Goal: Information Seeking & Learning: Learn about a topic

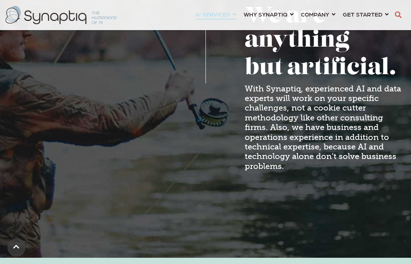
scroll to position [0, 3]
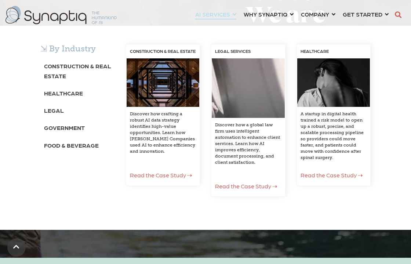
click at [163, 178] on span "Read the Case Study ⇢" at bounding box center [161, 174] width 62 height 7
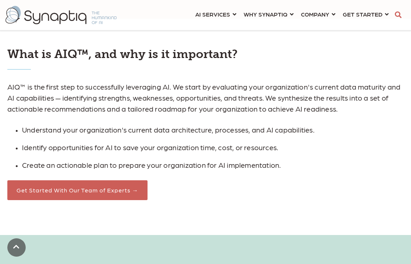
scroll to position [646, 0]
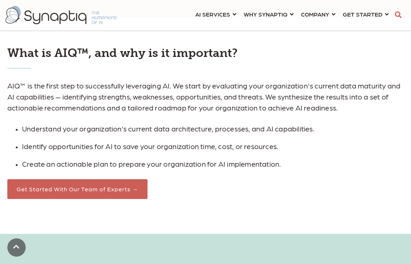
click at [320, 75] on div "AIQ™ is the first step to successfully leveraging AI. We start by evaluating yo…" at bounding box center [205, 135] width 396 height 128
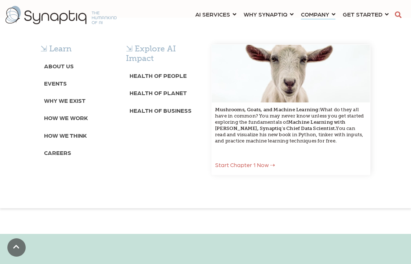
click at [309, 26] on div "⇲ Learn About Us Events Why We Exist How We Work How We Think Careers ⇲ Explore…" at bounding box center [205, 117] width 411 height 182
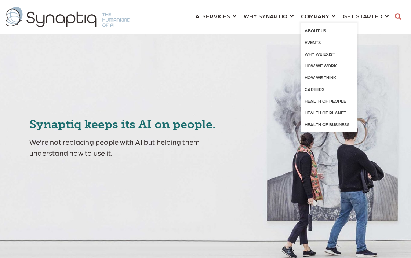
scroll to position [0, 3]
click at [320, 33] on link "About Us" at bounding box center [329, 31] width 56 height 12
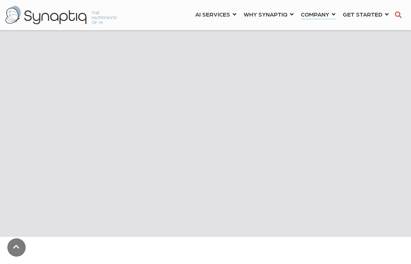
scroll to position [293, 0]
click at [152, 7] on div "AI SERVICES ⇲ By Industry Construction & Real Estate Healthcare Legal Governmen…" at bounding box center [205, 15] width 411 height 26
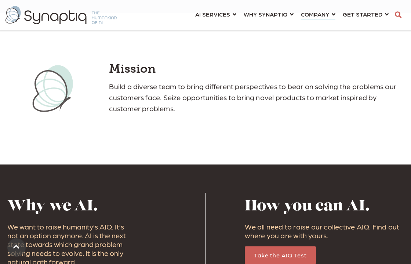
scroll to position [516, 0]
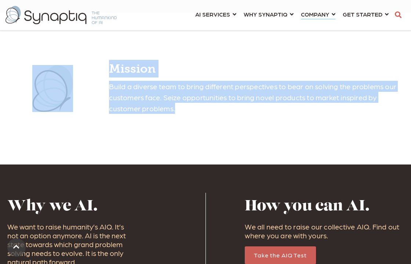
drag, startPoint x: 183, startPoint y: 110, endPoint x: 99, endPoint y: 92, distance: 85.7
click at [99, 92] on div "Mission Build a diverse team to bring different perspectives to bear on solving…" at bounding box center [205, 89] width 396 height 64
copy div "Mission Build a diverse team to bring different perspectives to bear on solving…"
click at [236, 105] on p "Build a diverse team to bring different perspectives to bear on solving the pro…" at bounding box center [256, 97] width 295 height 33
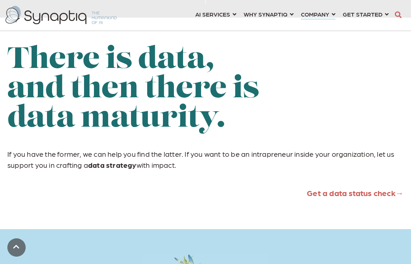
scroll to position [790, 0]
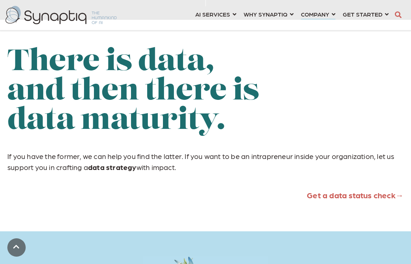
click at [266, 206] on div "There is data, and then there is data maturity. If you have the former, we can …" at bounding box center [205, 127] width 396 height 158
click at [358, 192] on link "Get a data status check→" at bounding box center [355, 195] width 97 height 10
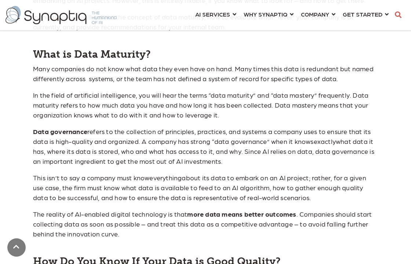
scroll to position [822, 0]
click at [197, 52] on h4 "What is Data Maturity?" at bounding box center [205, 54] width 345 height 12
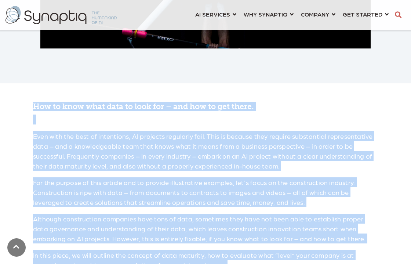
scroll to position [579, 0]
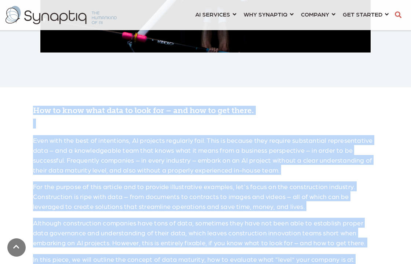
drag, startPoint x: 365, startPoint y: 111, endPoint x: 41, endPoint y: 102, distance: 324.6
copy span "How to know what data to look for – and how to get there. Even with the best of…"
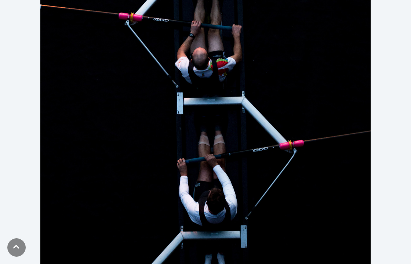
scroll to position [0, 0]
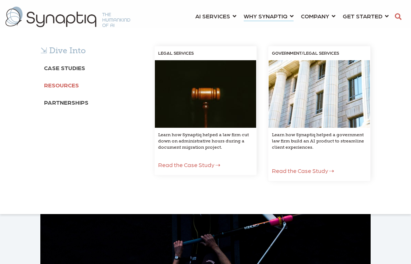
click at [70, 78] on link "Resources" at bounding box center [61, 85] width 35 height 14
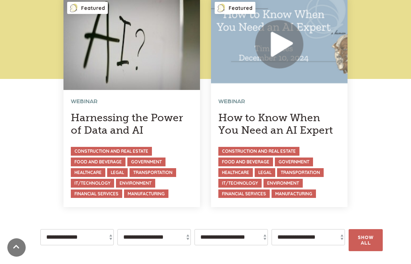
scroll to position [104, 0]
click at [150, 120] on link at bounding box center [132, 102] width 137 height 209
